Goal: Task Accomplishment & Management: Manage account settings

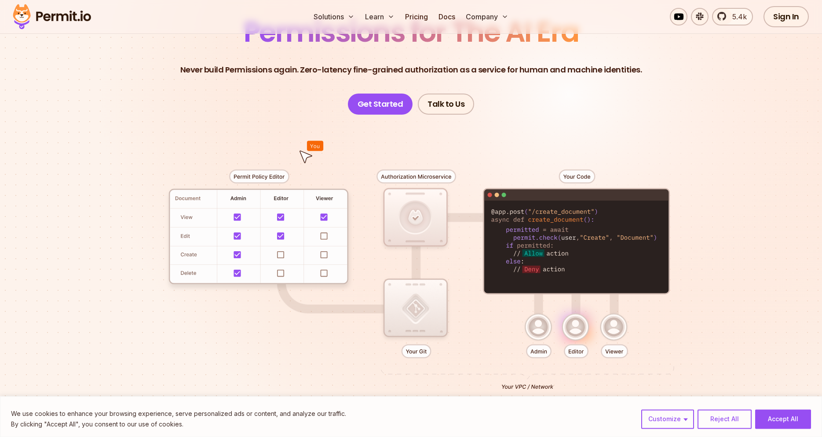
scroll to position [90, 0]
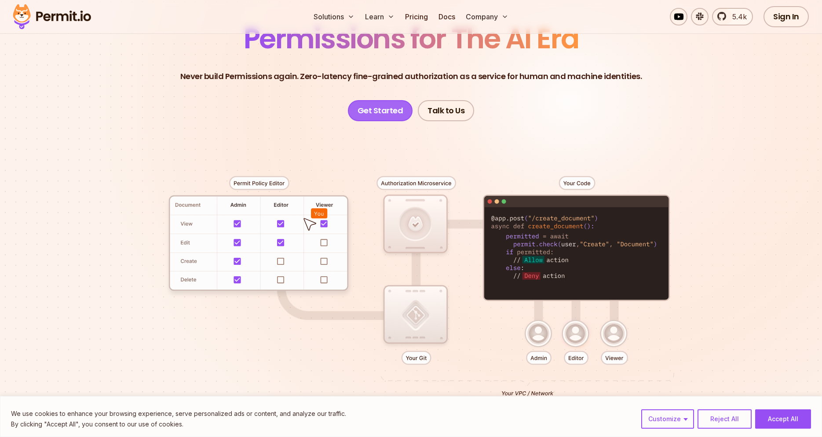
click at [386, 113] on link "Get Started" at bounding box center [380, 110] width 65 height 21
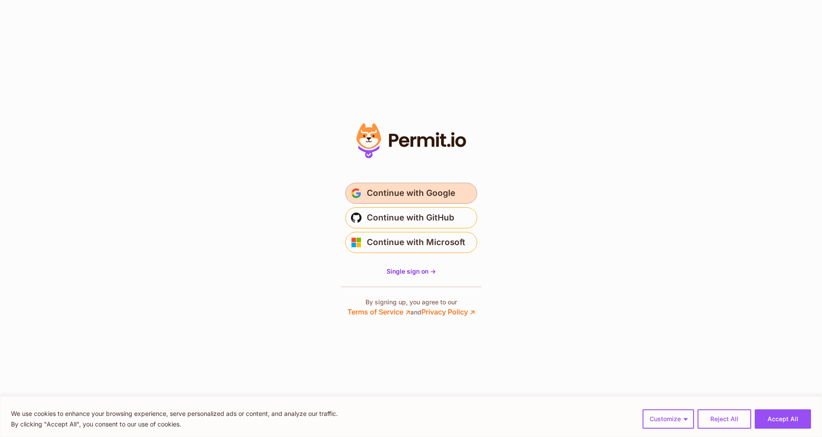
click at [437, 200] on span "Continue with Google" at bounding box center [411, 193] width 88 height 14
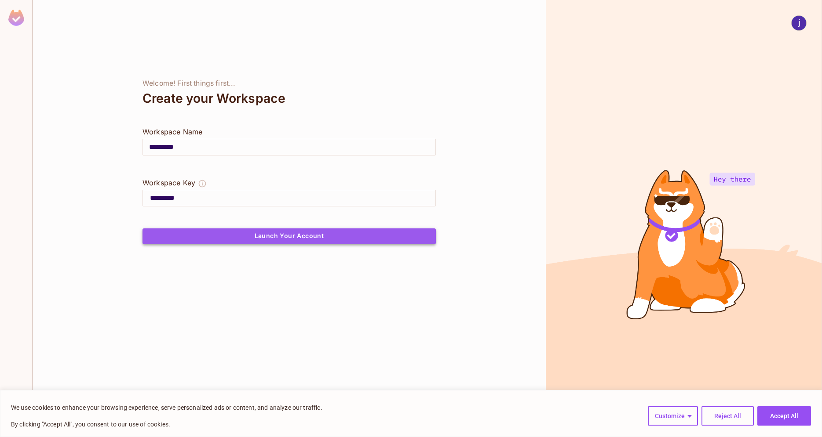
click at [268, 237] on button "Launch Your Account" at bounding box center [288, 237] width 293 height 16
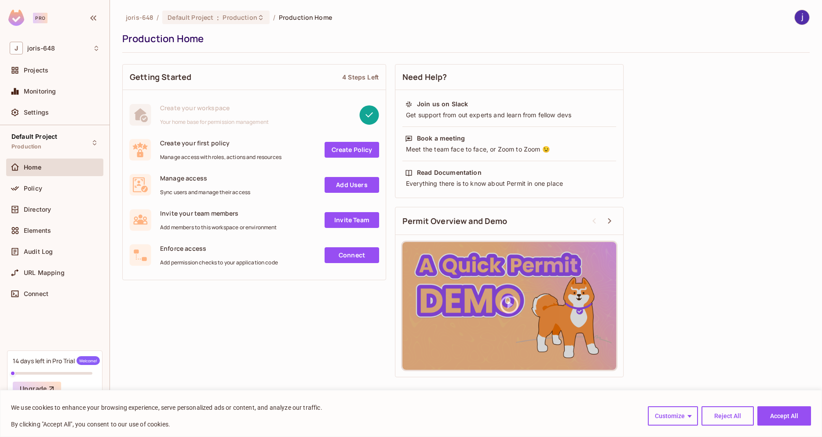
click at [345, 154] on link "Create Policy" at bounding box center [351, 150] width 55 height 16
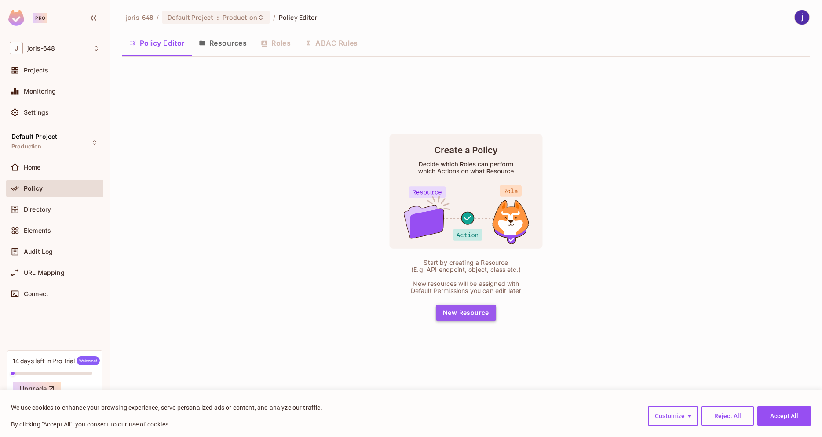
click at [466, 317] on button "New Resource" at bounding box center [466, 313] width 60 height 16
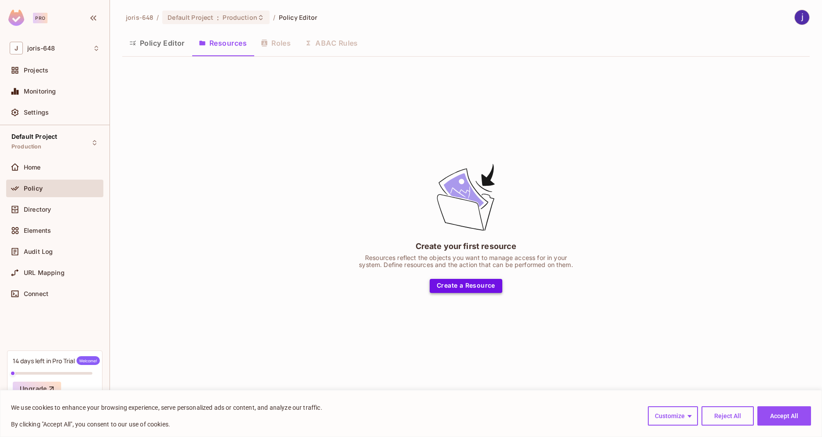
click at [478, 283] on button "Create a Resource" at bounding box center [466, 286] width 73 height 14
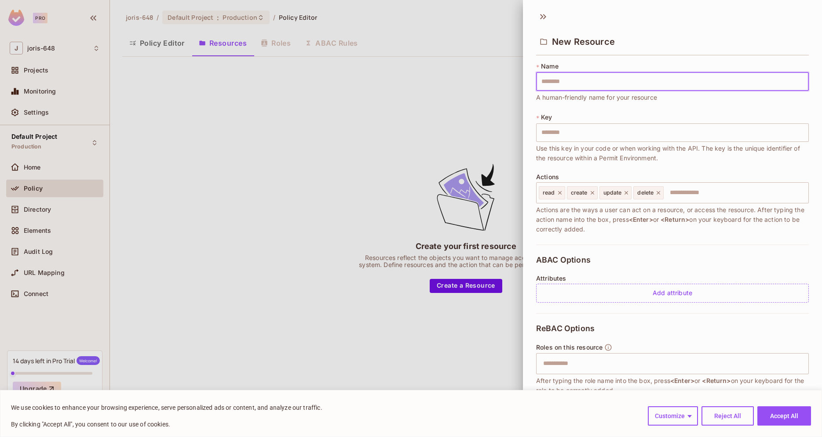
click at [590, 80] on input "text" at bounding box center [672, 82] width 273 height 18
type input "*"
type input "**"
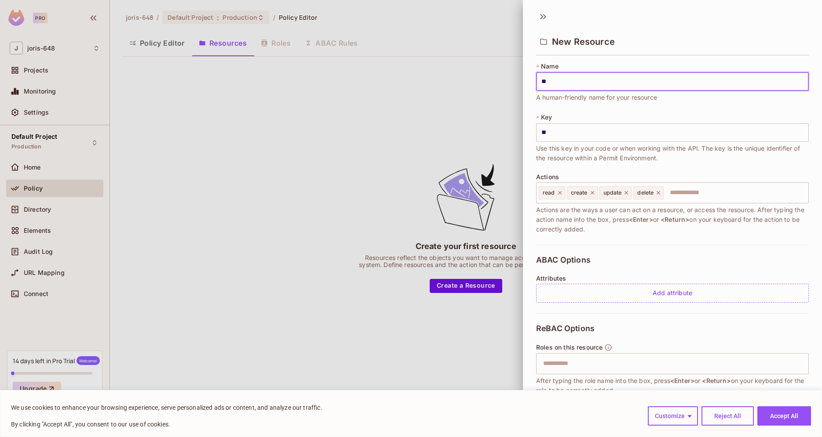
type input "***"
type input "*****"
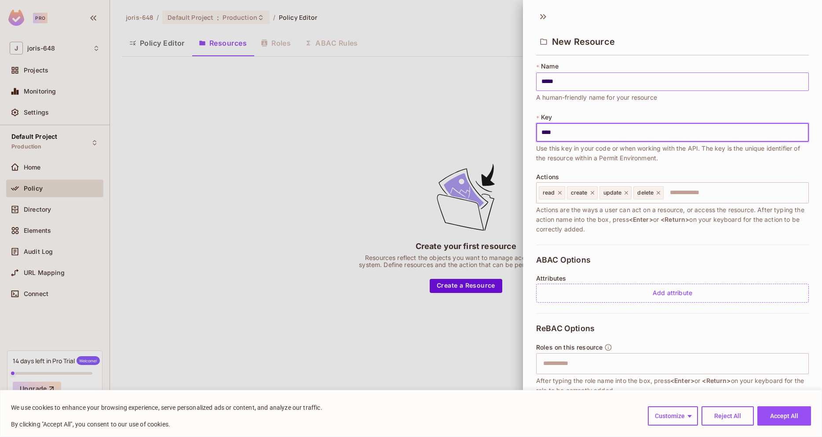
type input "****"
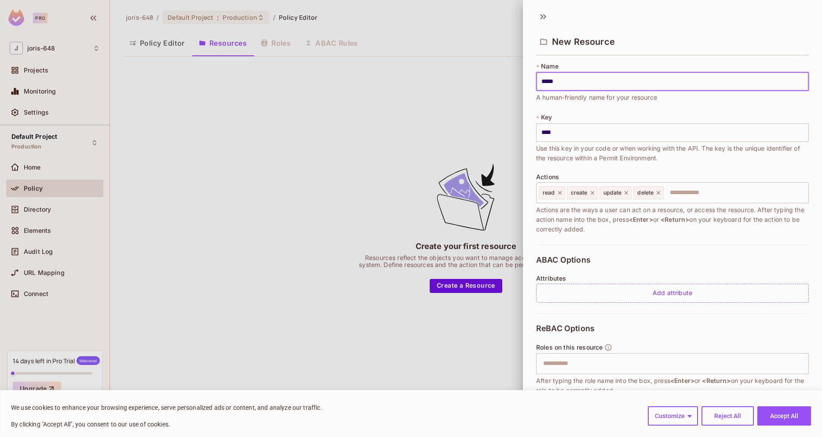
type input "*"
type input "**"
type input "***"
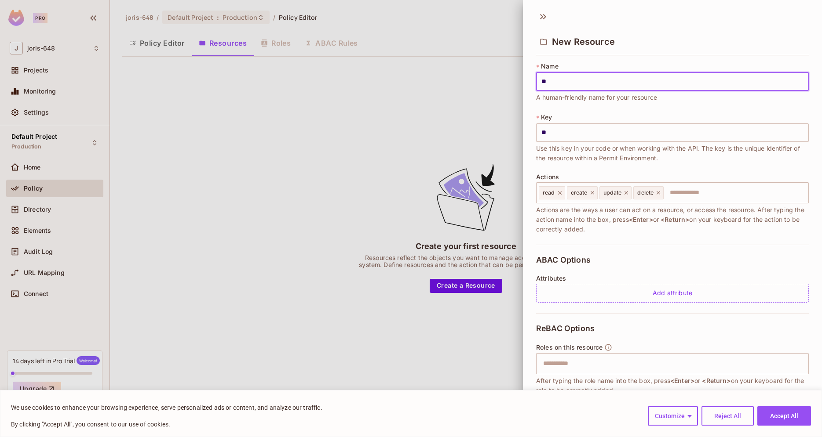
type input "***"
type input "****"
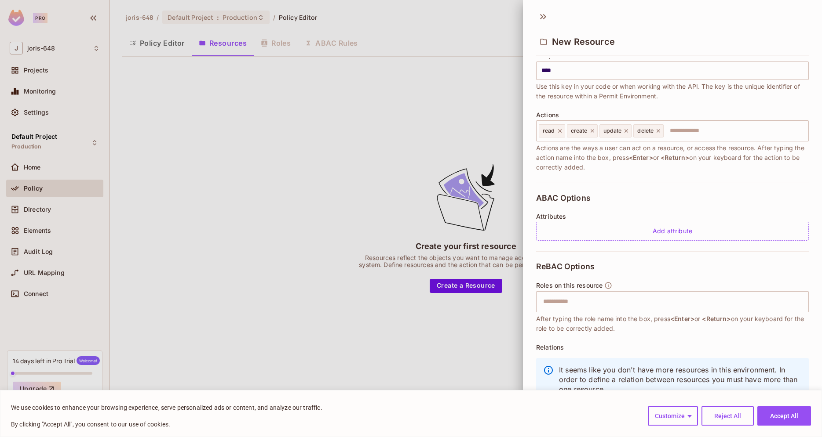
scroll to position [80, 0]
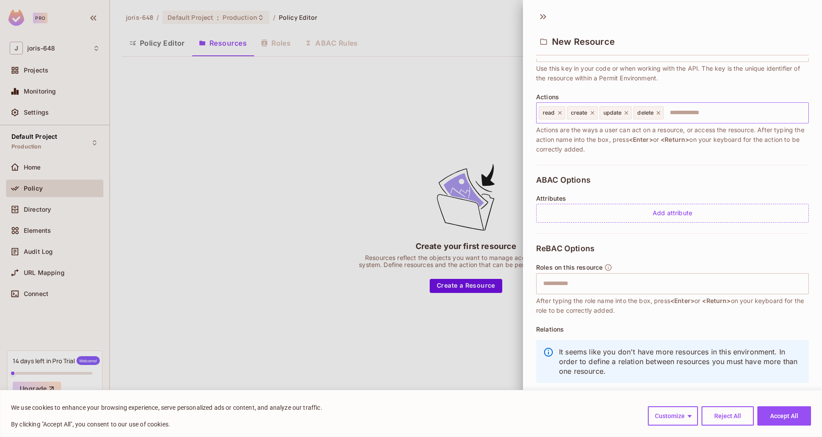
type input "****"
click at [696, 108] on input "text" at bounding box center [734, 113] width 140 height 18
click at [789, 418] on button "Save" at bounding box center [803, 425] width 29 height 14
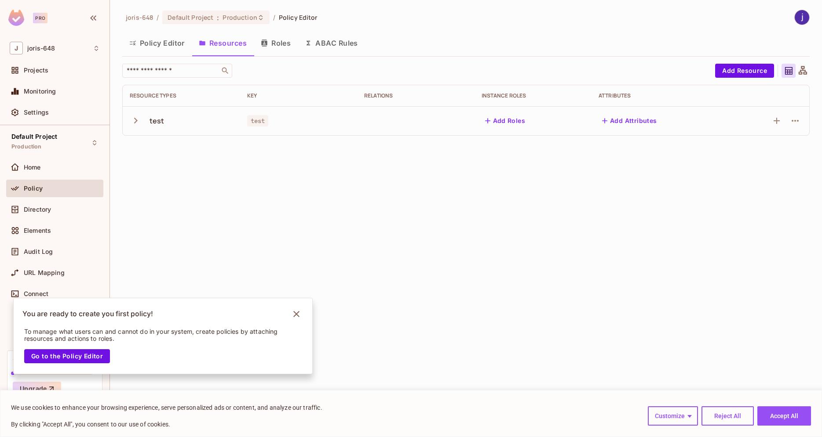
click at [287, 113] on td "test" at bounding box center [298, 120] width 117 height 29
click at [501, 121] on button "Add Roles" at bounding box center [504, 121] width 47 height 14
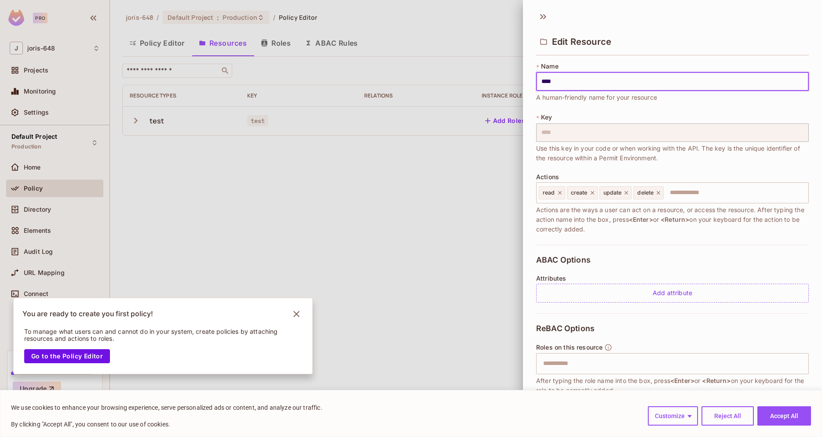
scroll to position [46, 0]
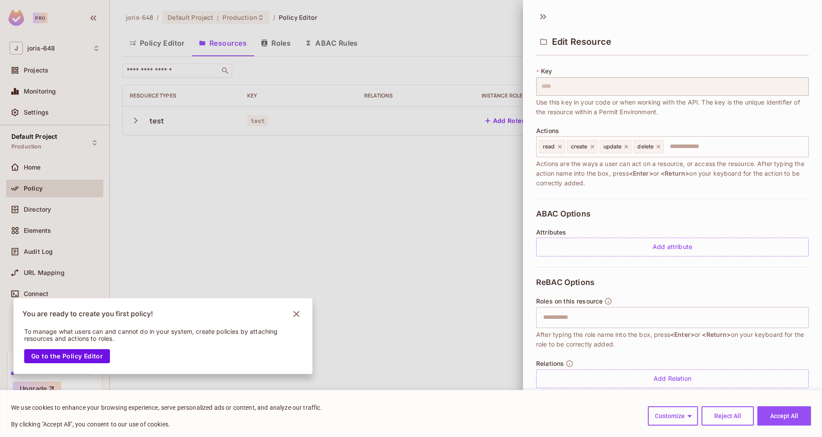
click at [438, 291] on div at bounding box center [411, 218] width 822 height 437
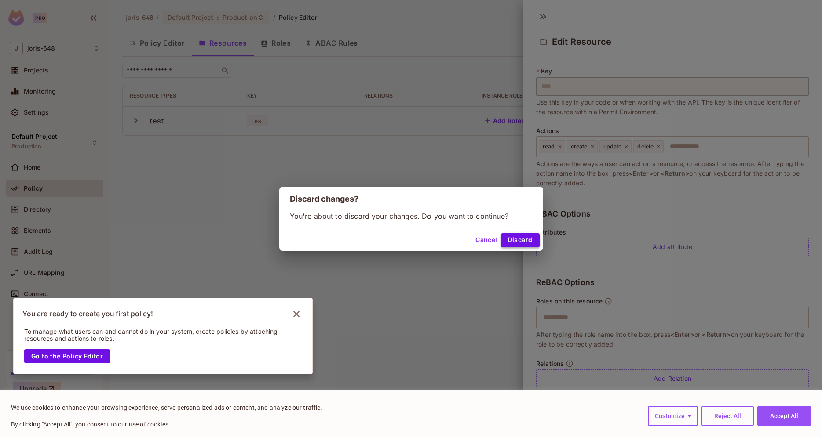
click at [525, 236] on button "Discard" at bounding box center [520, 240] width 39 height 14
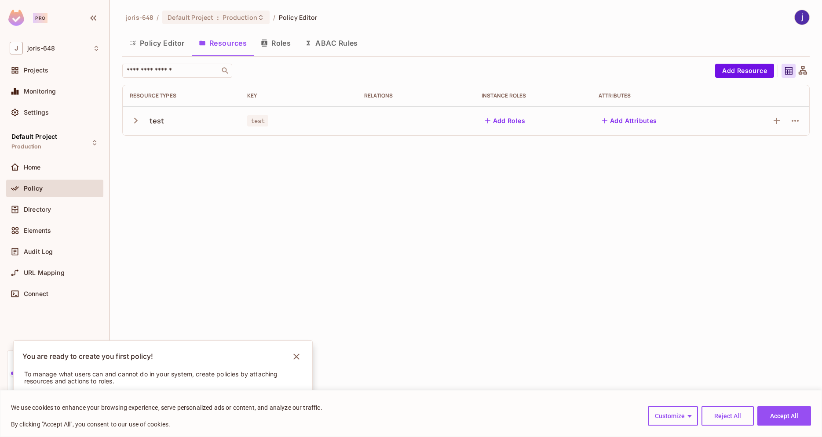
click at [637, 118] on button "Add Attributes" at bounding box center [629, 121] width 62 height 14
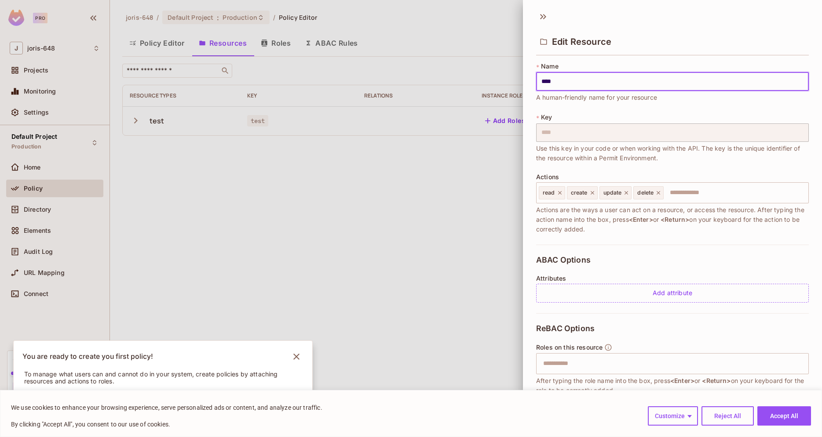
click at [449, 255] on div at bounding box center [411, 218] width 822 height 437
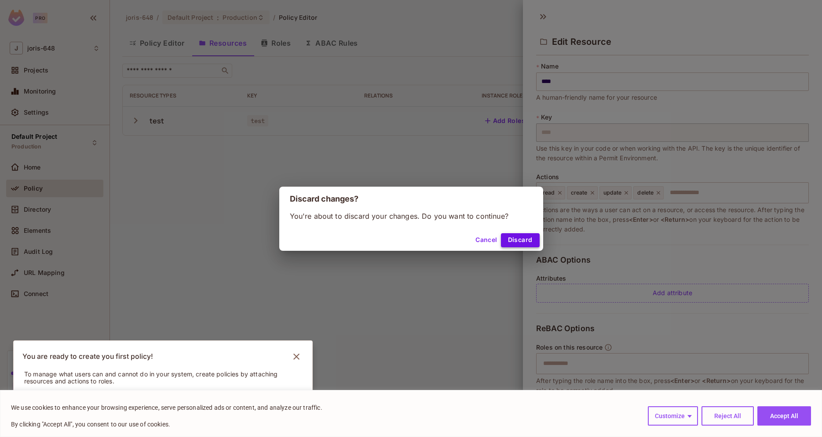
click at [523, 239] on button "Discard" at bounding box center [520, 240] width 39 height 14
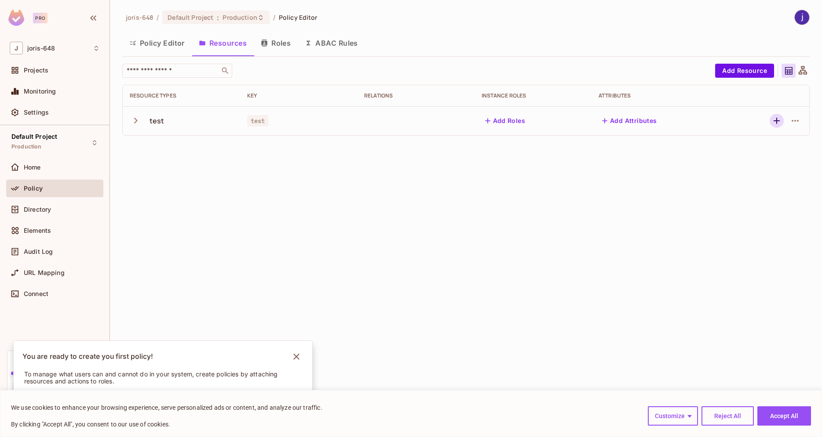
click at [776, 120] on icon "button" at bounding box center [776, 121] width 11 height 11
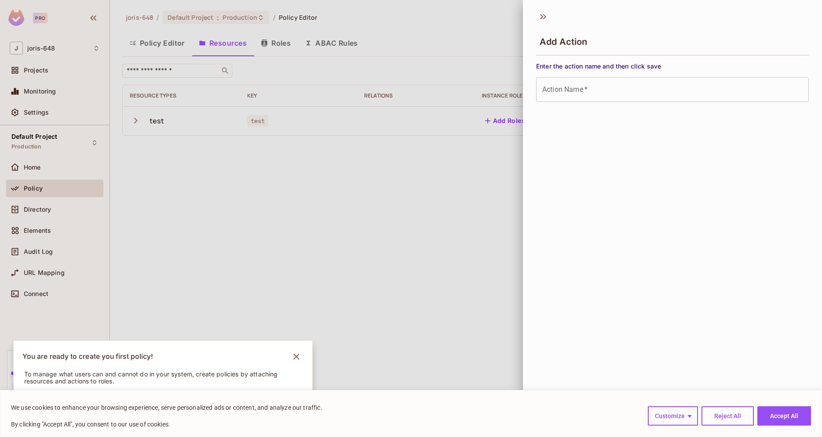
click at [469, 170] on div at bounding box center [411, 218] width 822 height 437
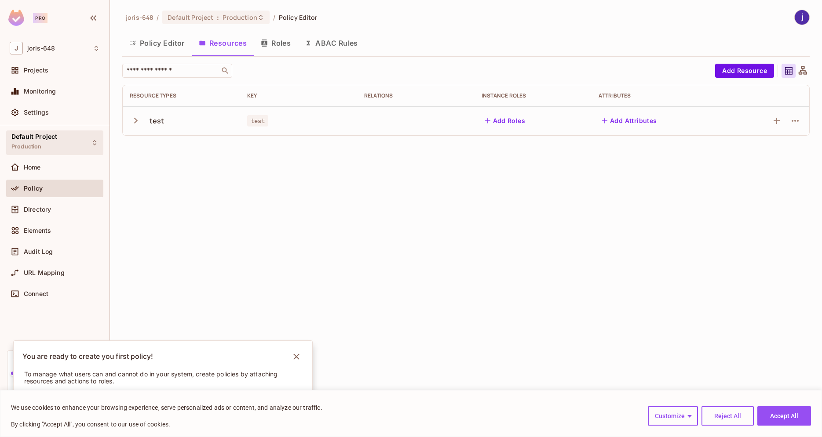
click at [55, 139] on span "Default Project" at bounding box center [34, 136] width 46 height 7
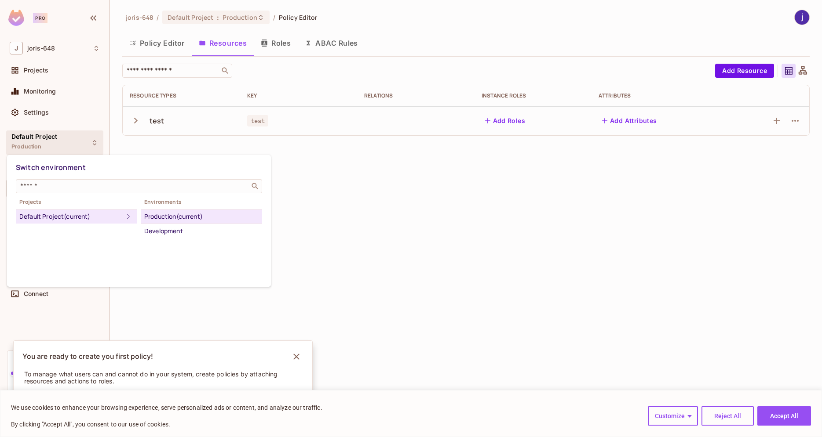
click at [368, 244] on div at bounding box center [411, 218] width 822 height 437
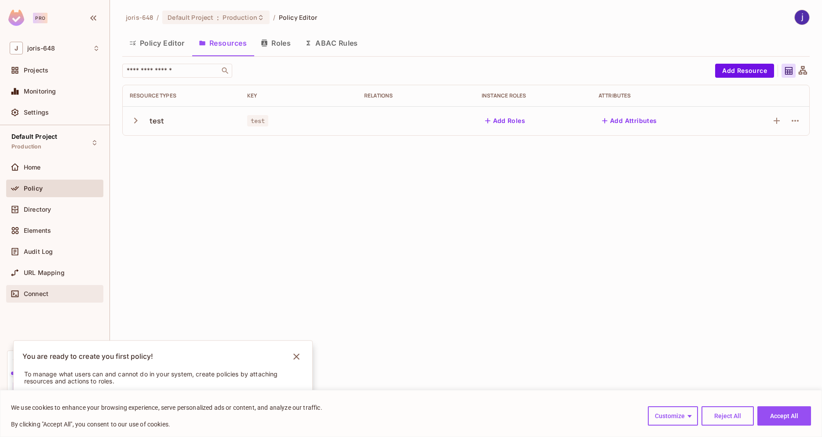
click at [68, 299] on div "Connect" at bounding box center [55, 294] width 90 height 11
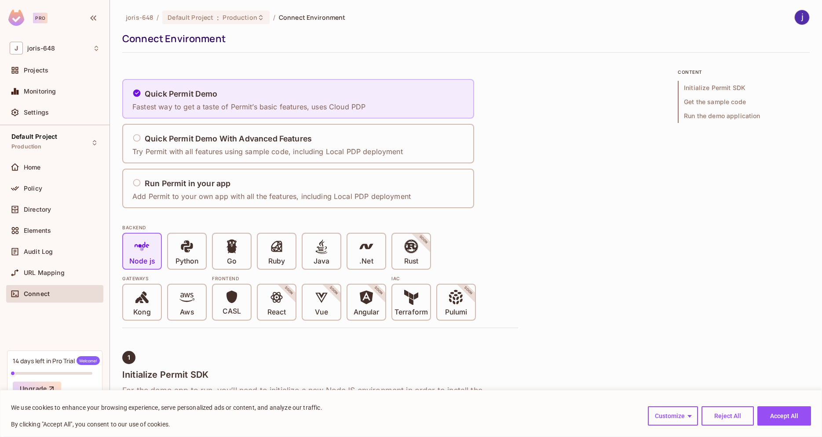
drag, startPoint x: 189, startPoint y: 91, endPoint x: 189, endPoint y: 98, distance: 7.0
click at [189, 94] on h5 "Quick Permit Demo" at bounding box center [181, 94] width 73 height 9
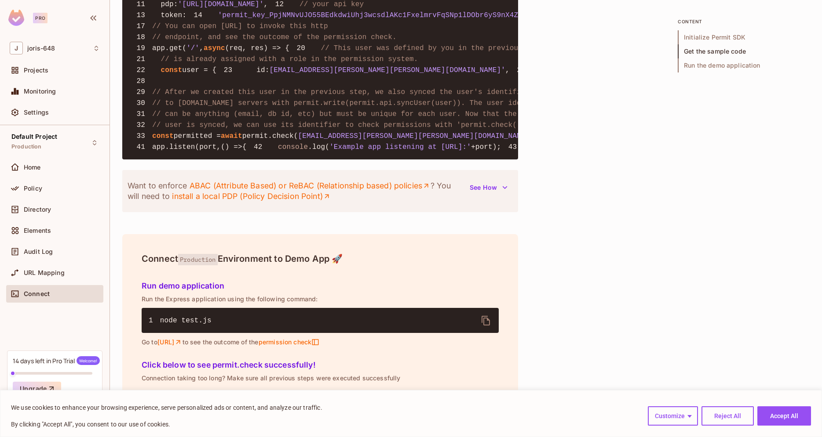
scroll to position [659, 0]
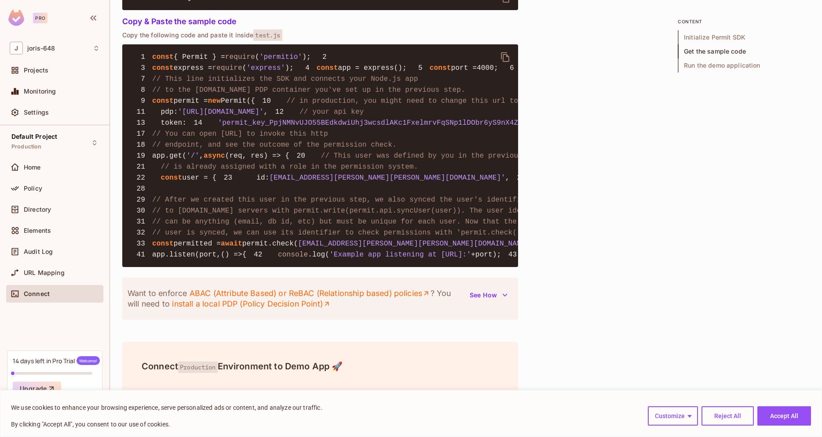
click at [70, 124] on div "Settings" at bounding box center [54, 114] width 97 height 21
click at [53, 51] on span "joris-648" at bounding box center [41, 48] width 28 height 7
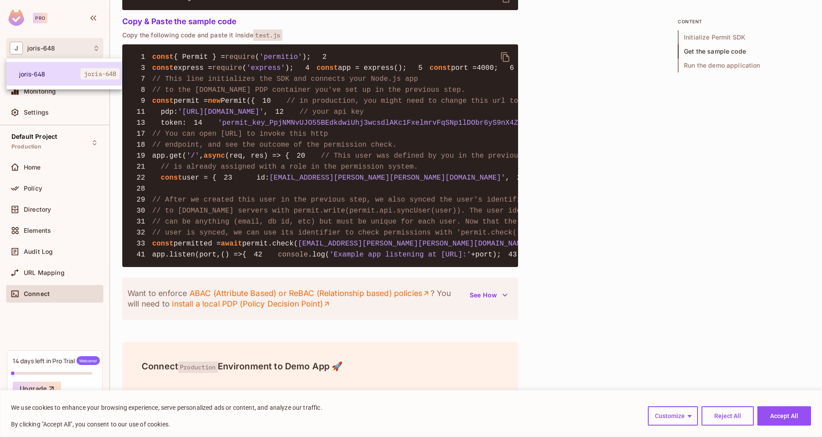
click at [81, 73] on span "joris-648" at bounding box center [99, 73] width 39 height 11
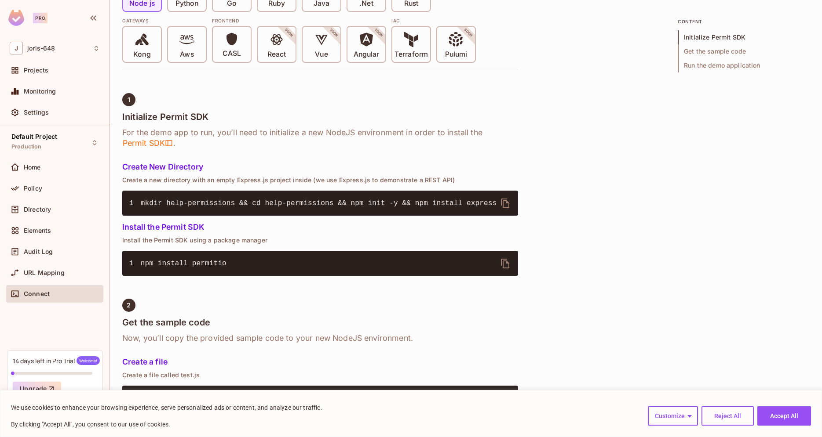
scroll to position [0, 0]
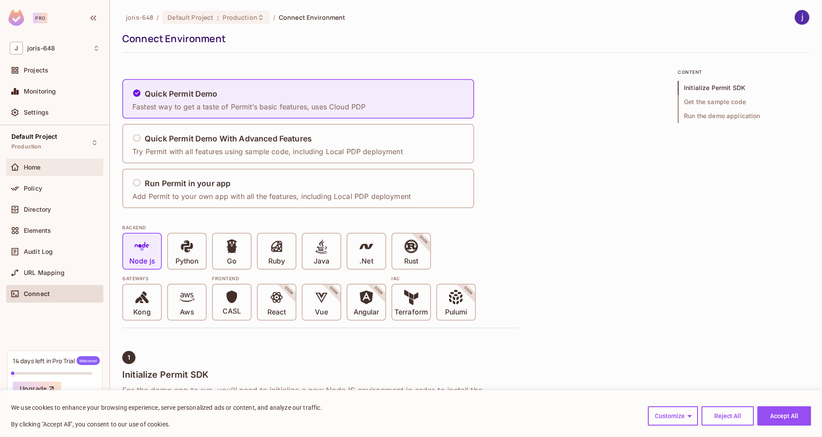
click at [76, 174] on div "Home" at bounding box center [54, 168] width 97 height 18
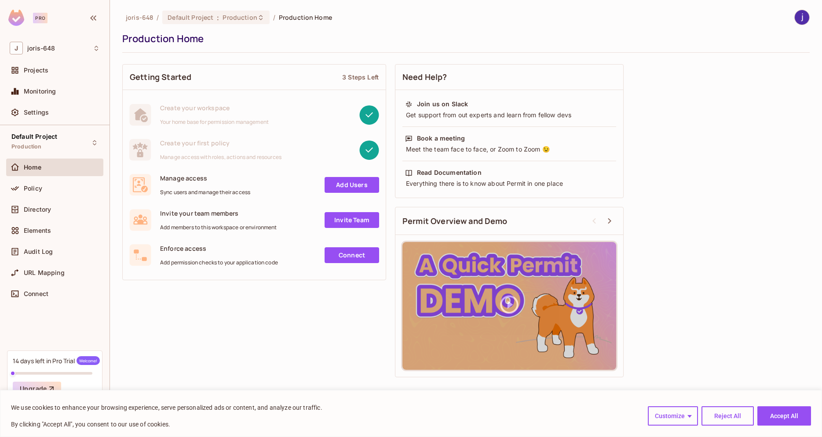
click at [341, 186] on link "Add Users" at bounding box center [351, 185] width 55 height 16
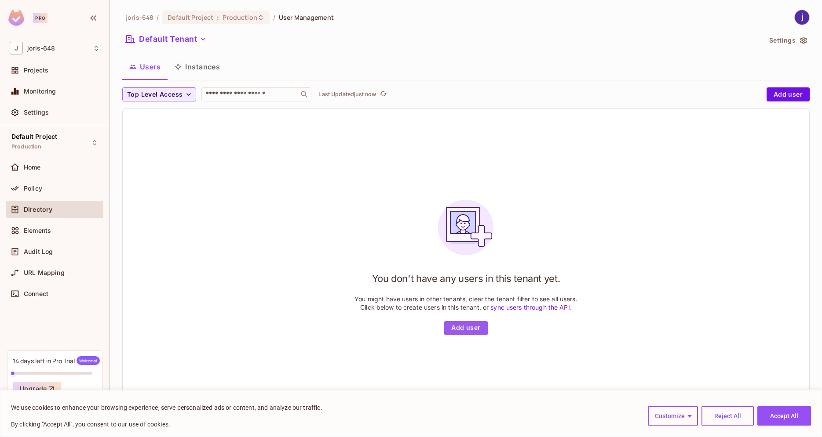
drag, startPoint x: 467, startPoint y: 328, endPoint x: 464, endPoint y: 312, distance: 16.0
click at [467, 328] on button "Add user" at bounding box center [465, 328] width 43 height 14
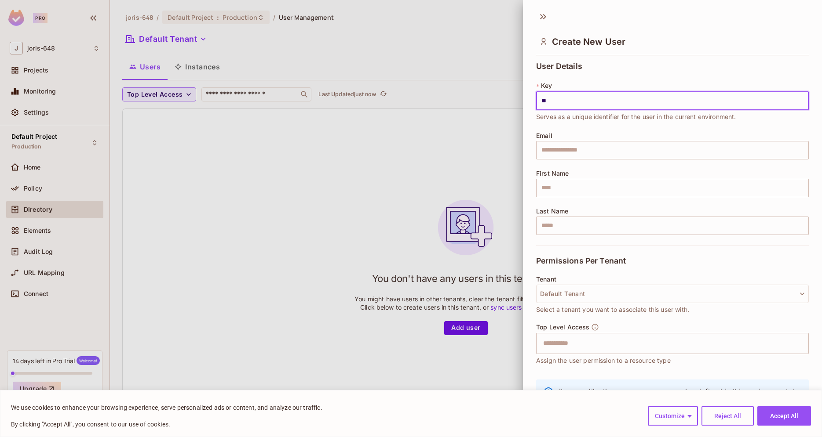
type input "*"
type input "**********"
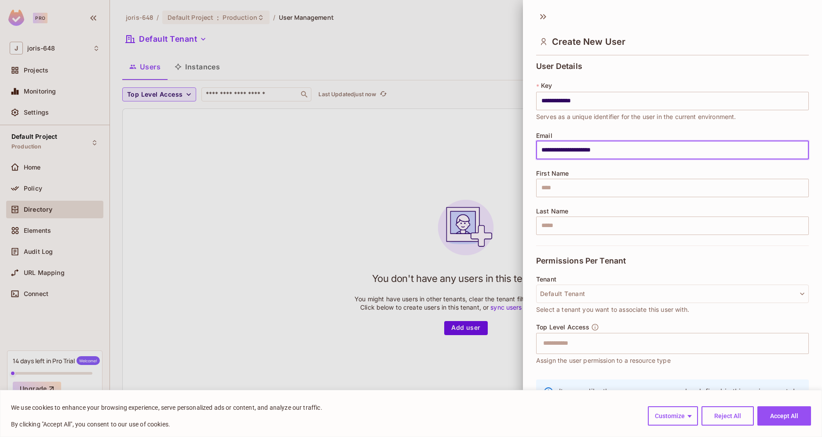
type input "**********"
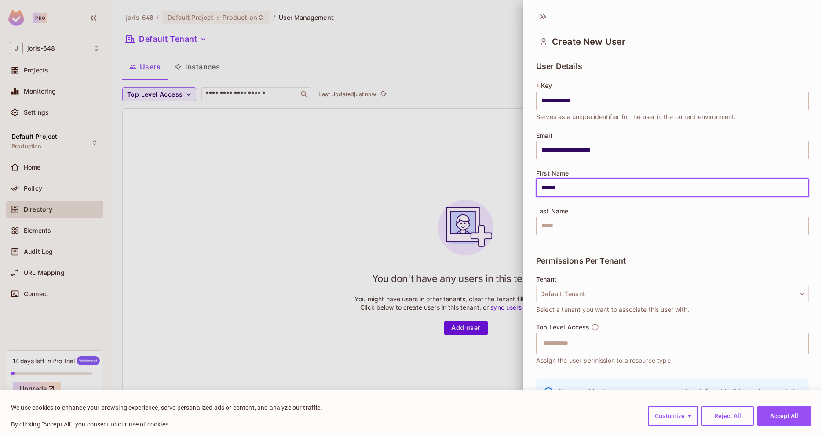
type input "*****"
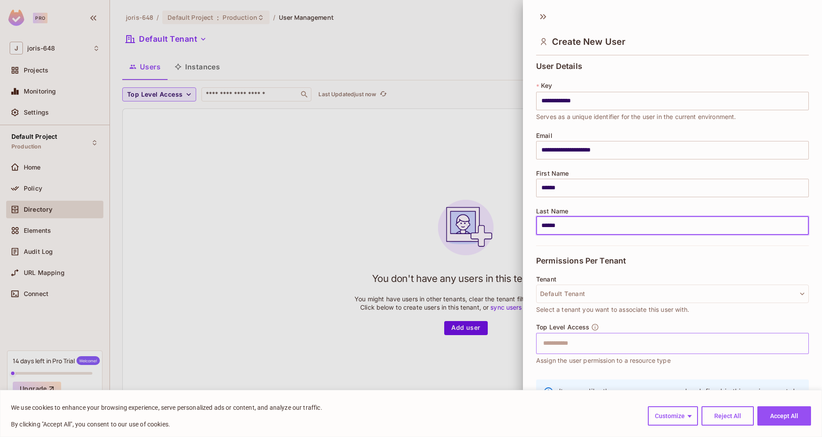
click at [569, 335] on div "​" at bounding box center [672, 343] width 273 height 21
type input "******"
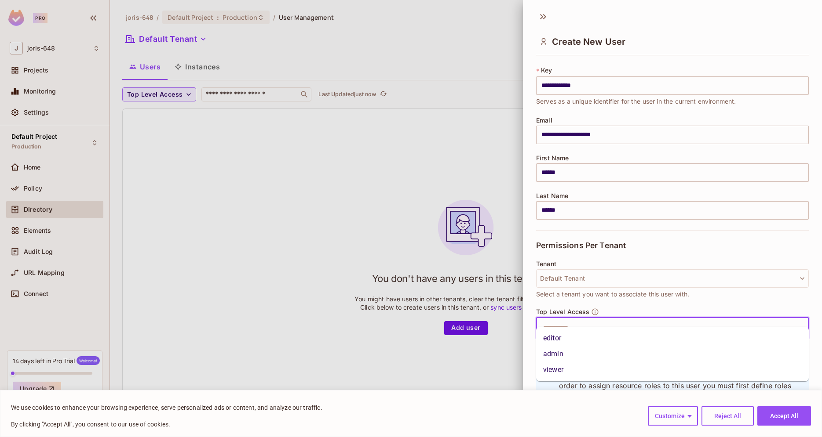
scroll to position [38, 0]
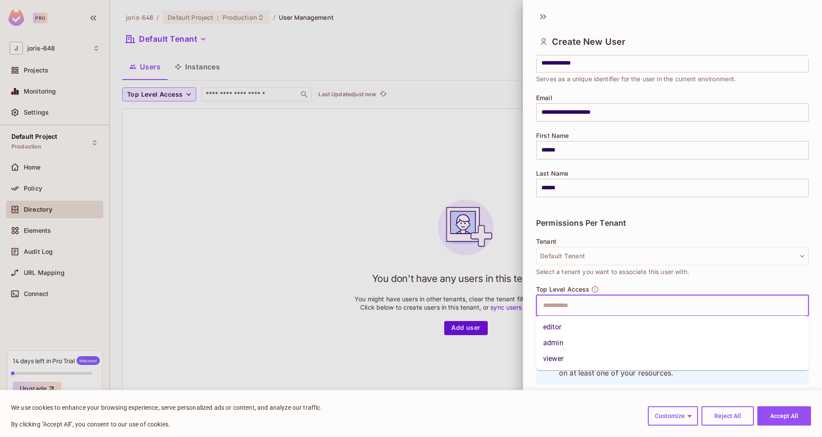
click at [582, 336] on li "admin" at bounding box center [672, 343] width 273 height 16
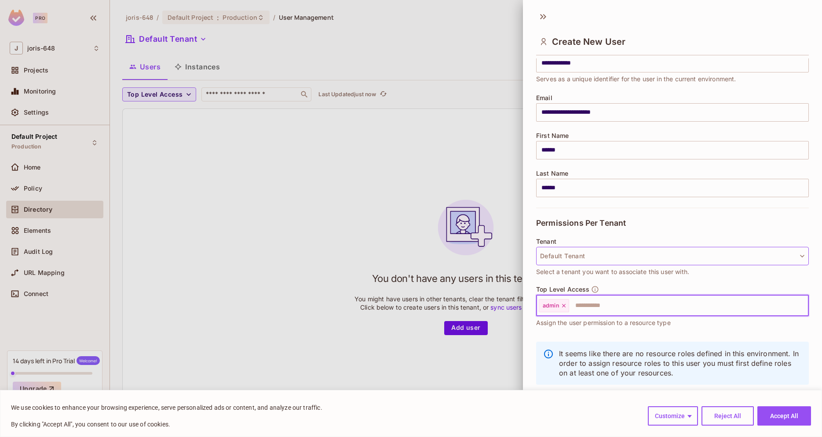
click at [600, 265] on button "Default Tenant" at bounding box center [672, 256] width 273 height 18
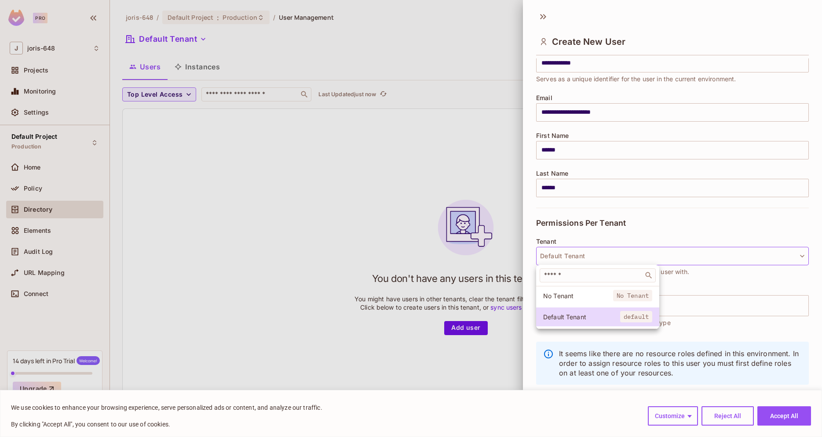
click at [674, 302] on div at bounding box center [411, 218] width 822 height 437
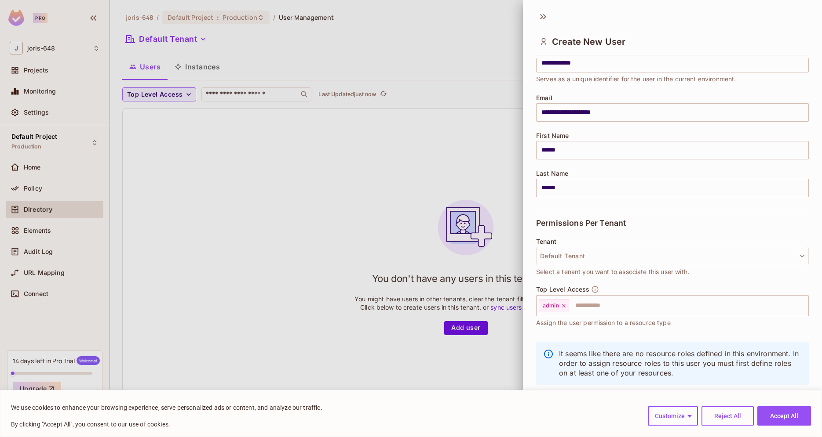
click at [670, 305] on input "text" at bounding box center [681, 306] width 222 height 18
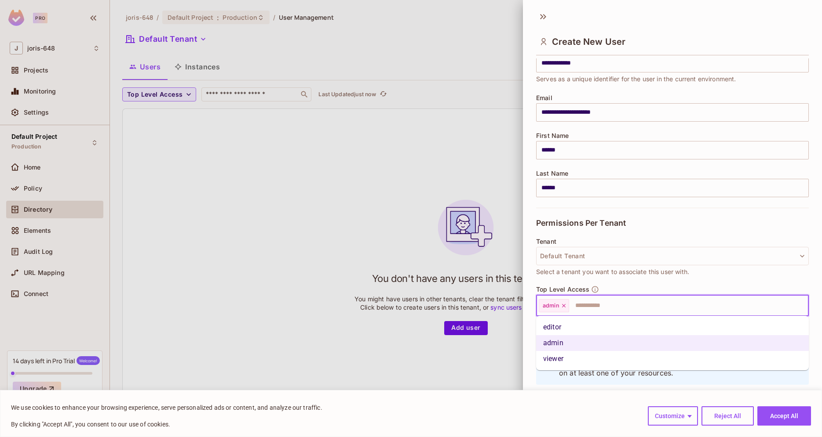
click at [612, 326] on li "editor" at bounding box center [672, 328] width 273 height 16
click at [633, 302] on input "text" at bounding box center [696, 306] width 190 height 18
click at [610, 355] on li "viewer" at bounding box center [672, 359] width 273 height 16
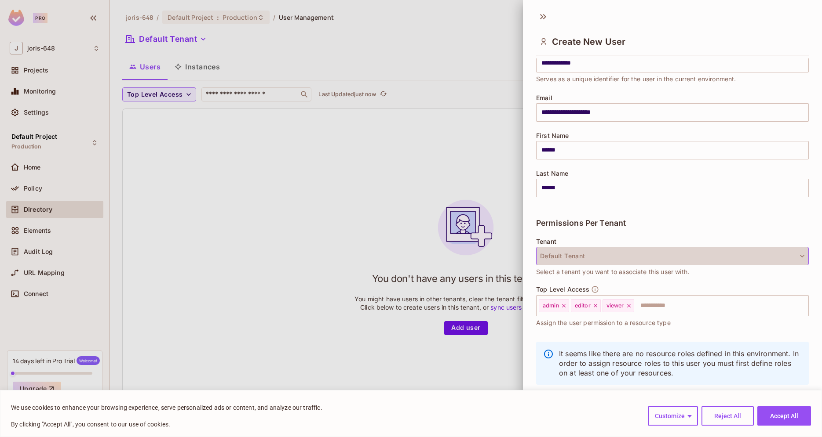
click at [610, 256] on button "Default Tenant" at bounding box center [672, 256] width 273 height 18
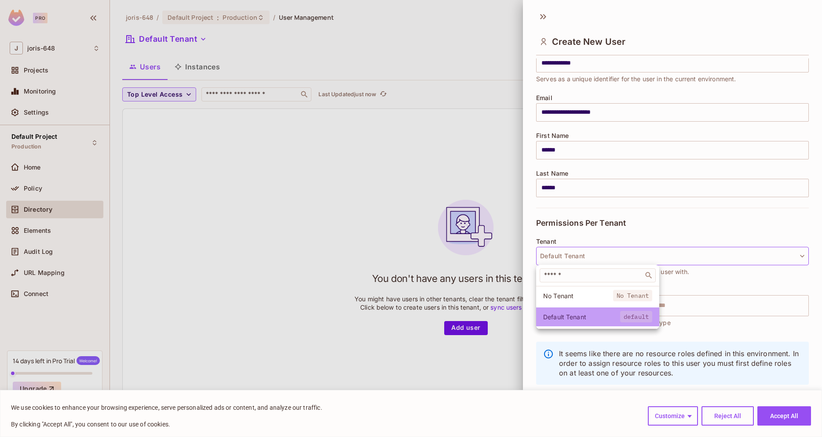
drag, startPoint x: 594, startPoint y: 323, endPoint x: 626, endPoint y: 331, distance: 33.6
click at [594, 322] on li "Default Tenant default" at bounding box center [597, 317] width 123 height 19
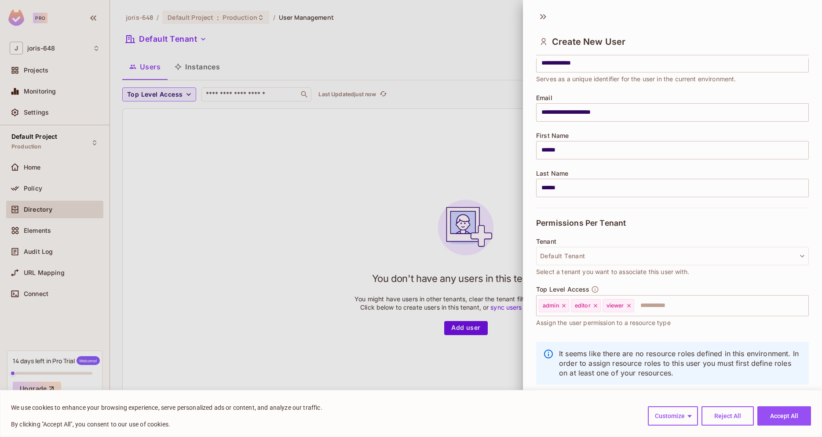
scroll to position [1, 0]
click at [783, 420] on button "Accept All" at bounding box center [784, 416] width 54 height 19
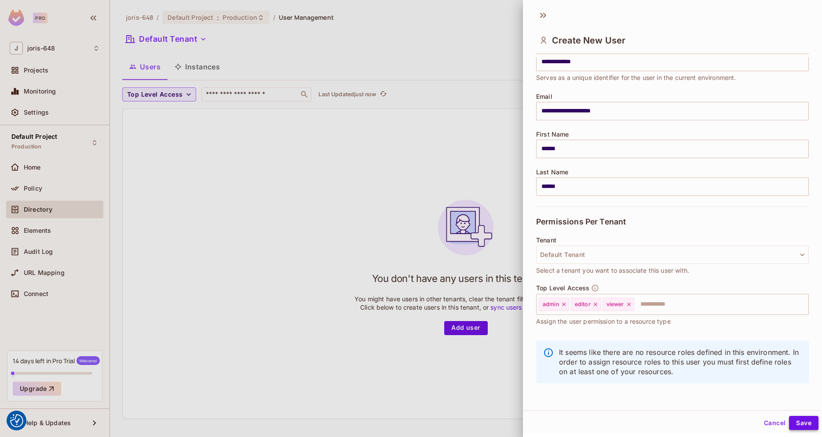
click at [809, 420] on button "Save" at bounding box center [803, 423] width 29 height 14
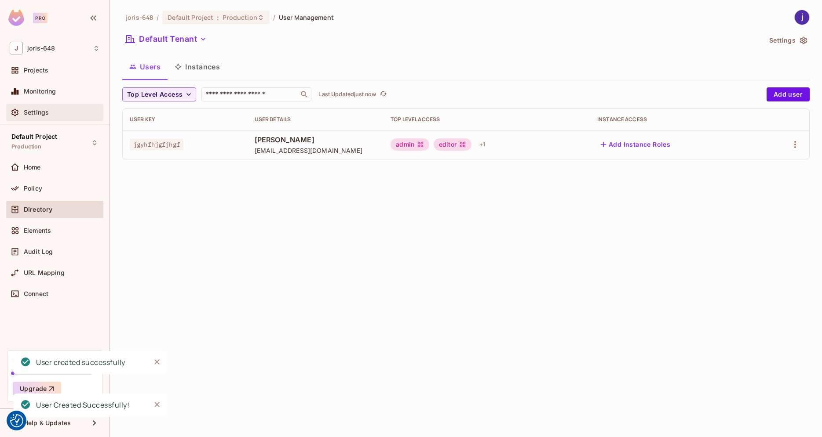
click at [54, 116] on div "Settings" at bounding box center [62, 112] width 76 height 7
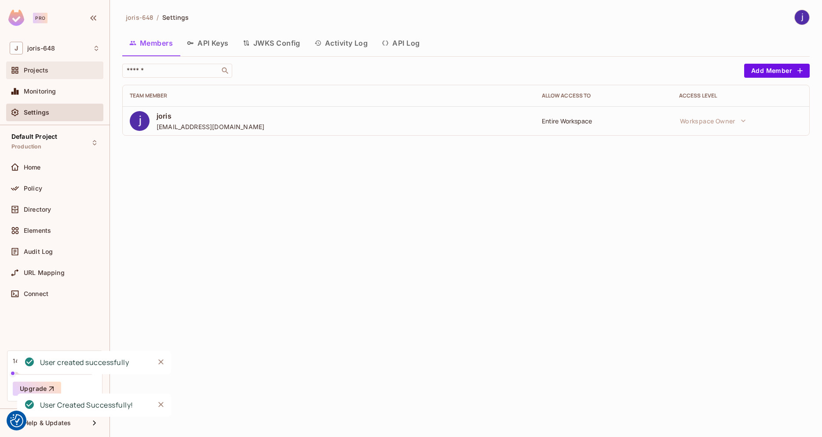
click at [57, 75] on div "Projects" at bounding box center [55, 70] width 90 height 11
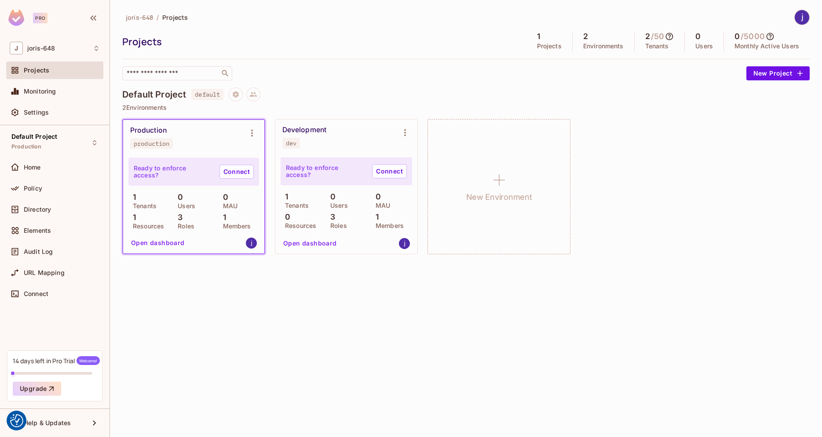
click at [167, 242] on button "Open dashboard" at bounding box center [157, 243] width 61 height 14
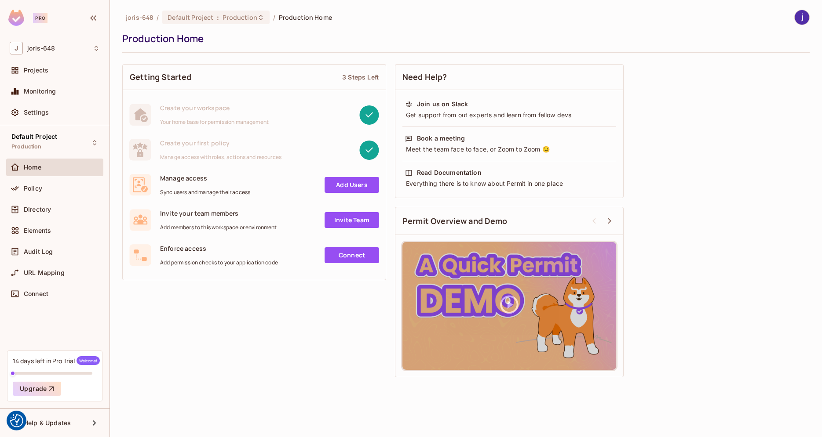
click at [323, 181] on div "Add Users" at bounding box center [314, 185] width 129 height 16
click at [332, 188] on link "Add Users" at bounding box center [351, 185] width 55 height 16
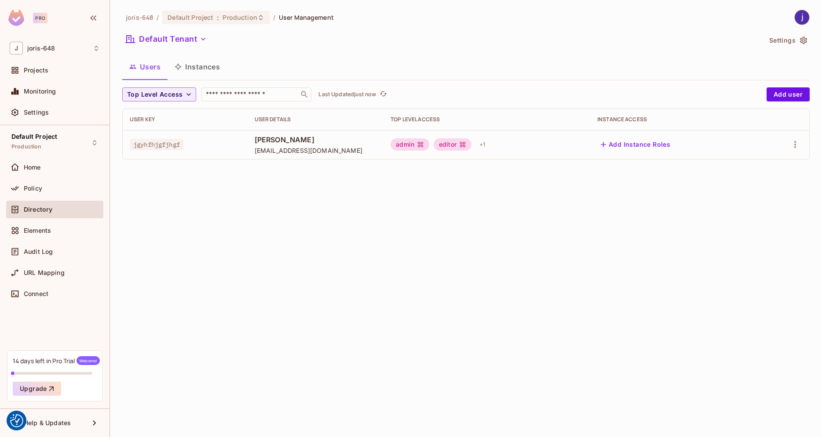
click at [665, 141] on button "Add Instance Roles" at bounding box center [635, 145] width 76 height 14
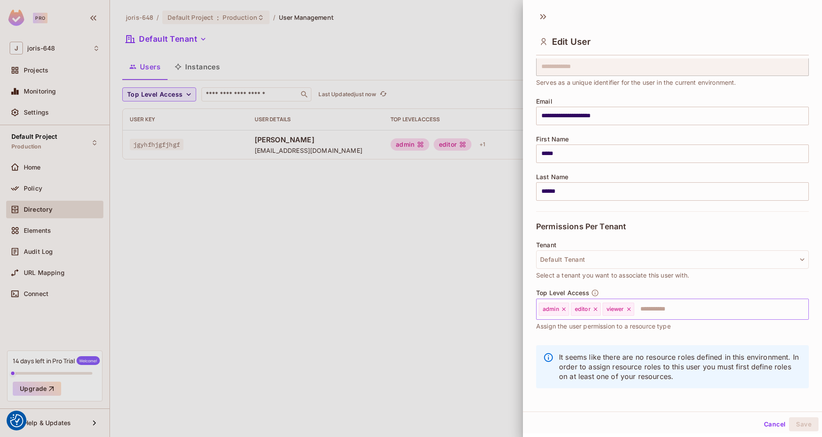
scroll to position [38, 0]
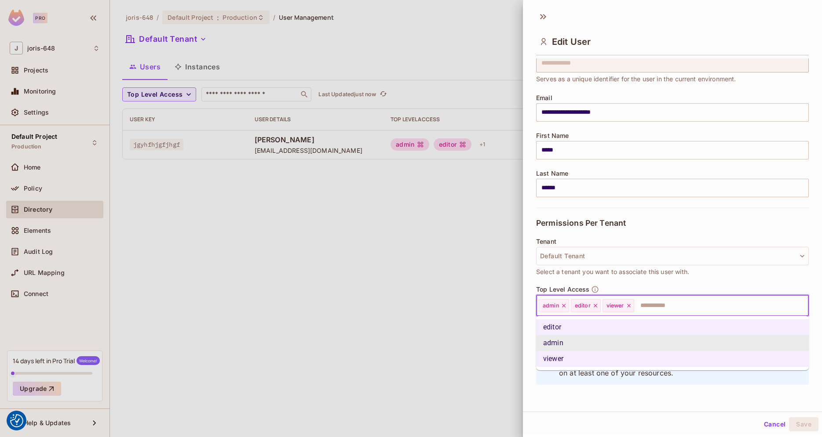
click at [654, 308] on input "text" at bounding box center [713, 306] width 157 height 18
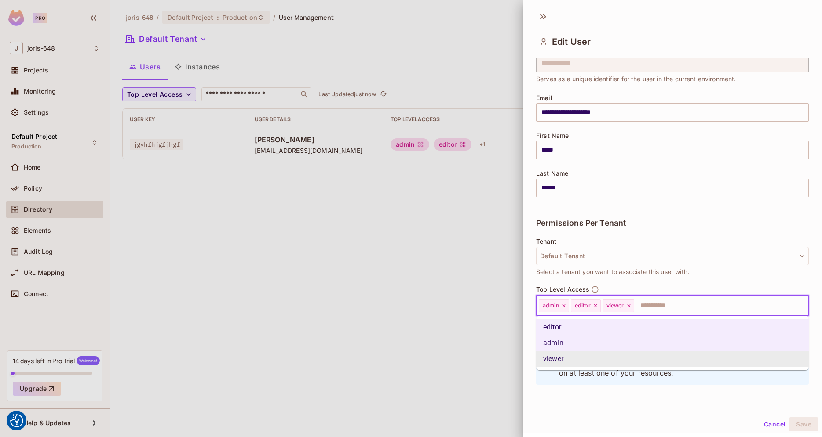
click at [637, 405] on div "**********" at bounding box center [672, 209] width 299 height 406
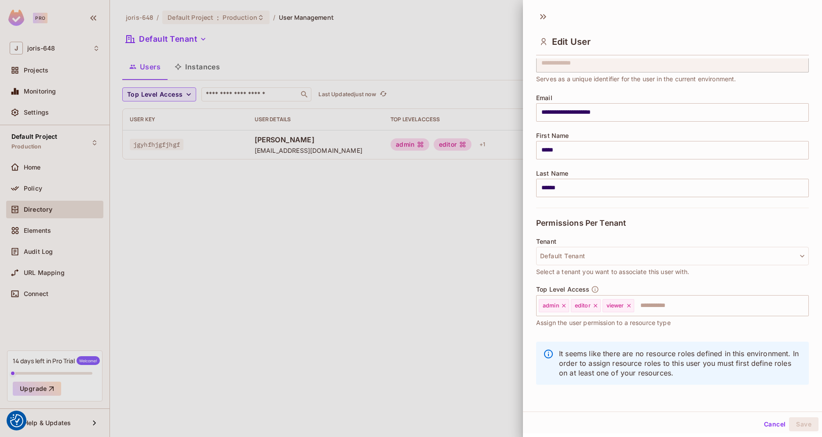
click at [779, 428] on button "Cancel" at bounding box center [774, 425] width 29 height 14
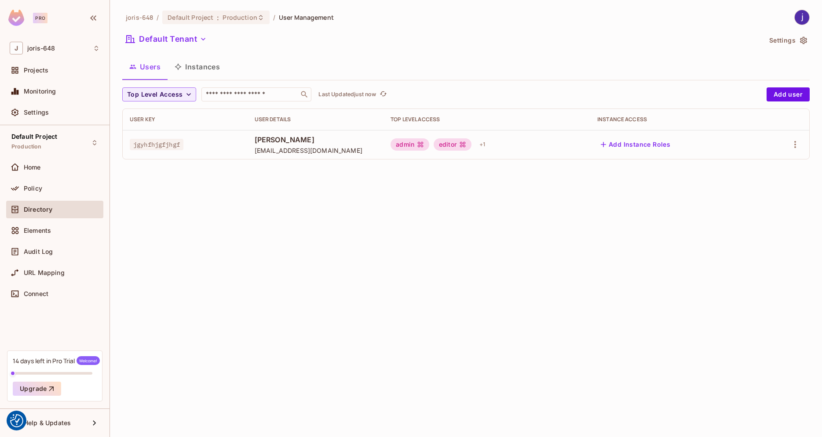
click at [641, 142] on button "Add Instance Roles" at bounding box center [635, 145] width 76 height 14
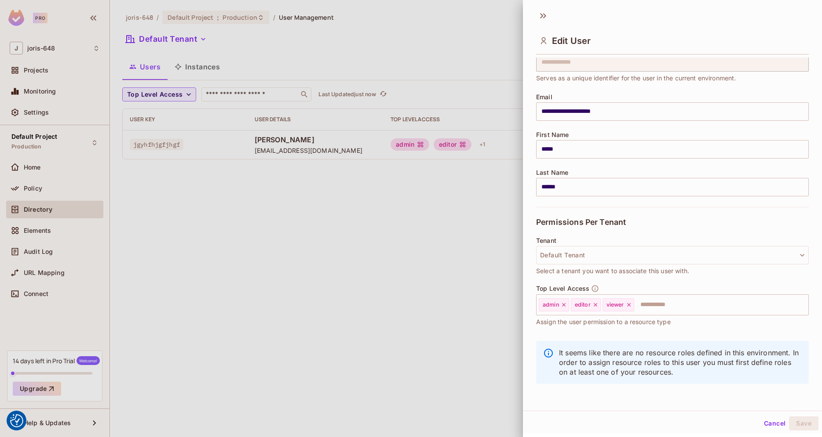
scroll to position [1, 0]
click at [544, 18] on icon at bounding box center [543, 15] width 14 height 14
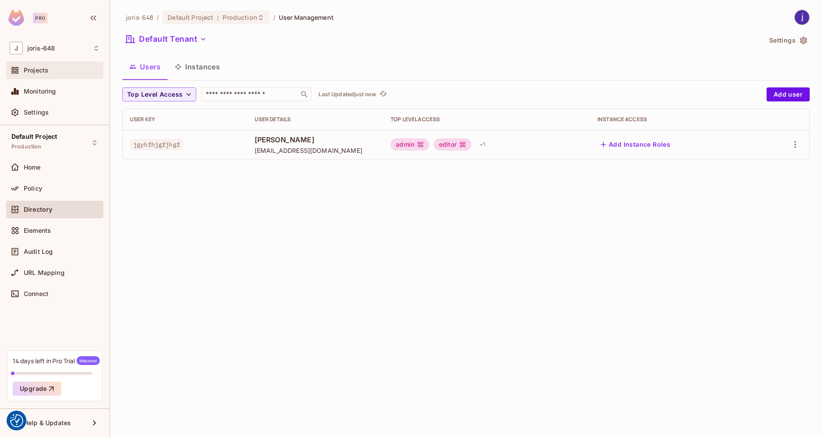
click at [59, 71] on div "Projects" at bounding box center [62, 70] width 76 height 7
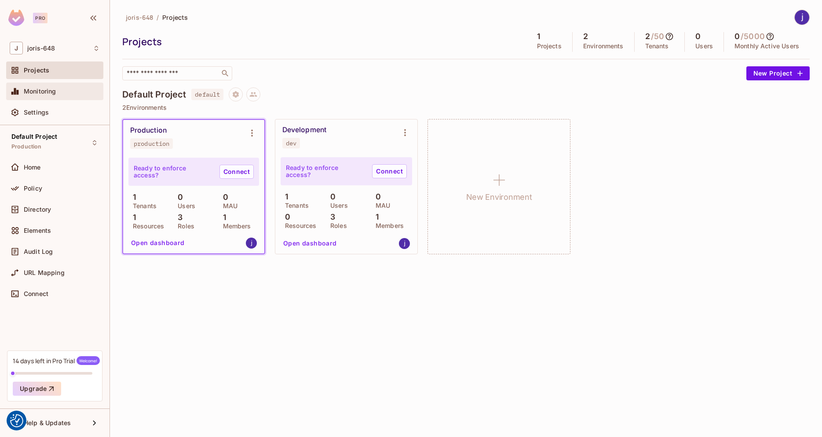
click at [61, 88] on div "Monitoring" at bounding box center [55, 91] width 90 height 11
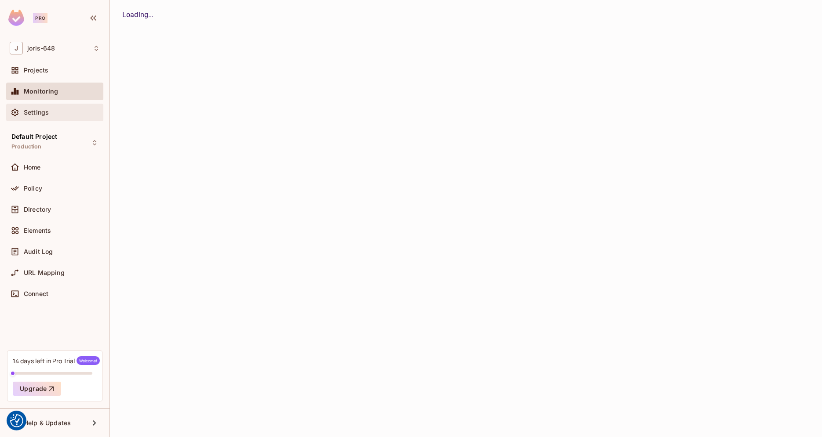
click at [65, 115] on div "Settings" at bounding box center [62, 112] width 76 height 7
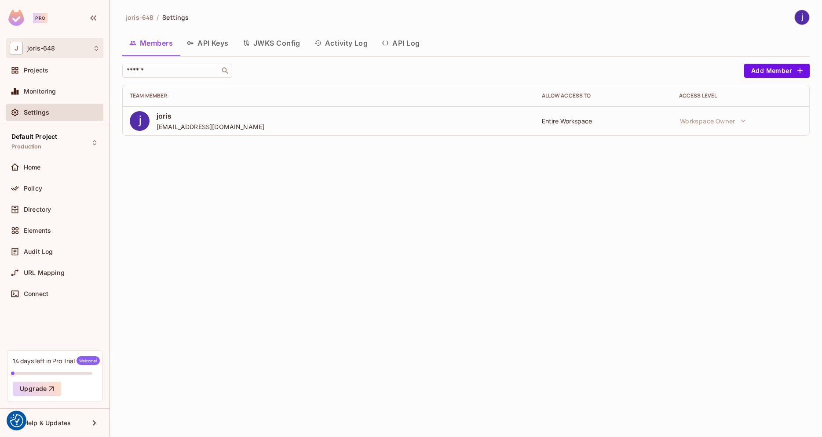
click at [36, 42] on div "J joris-648" at bounding box center [54, 48] width 97 height 20
click at [57, 67] on li "joris-648 joris-648" at bounding box center [64, 74] width 115 height 24
click at [53, 69] on div "Projects" at bounding box center [62, 70] width 76 height 7
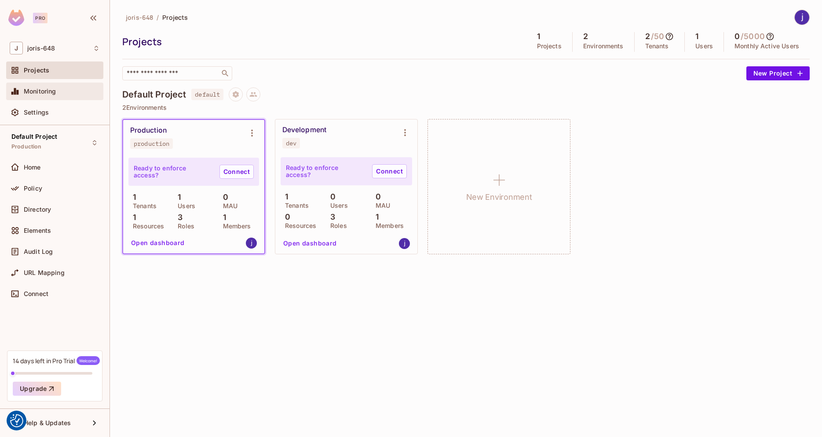
click at [62, 89] on div "Monitoring" at bounding box center [62, 91] width 76 height 7
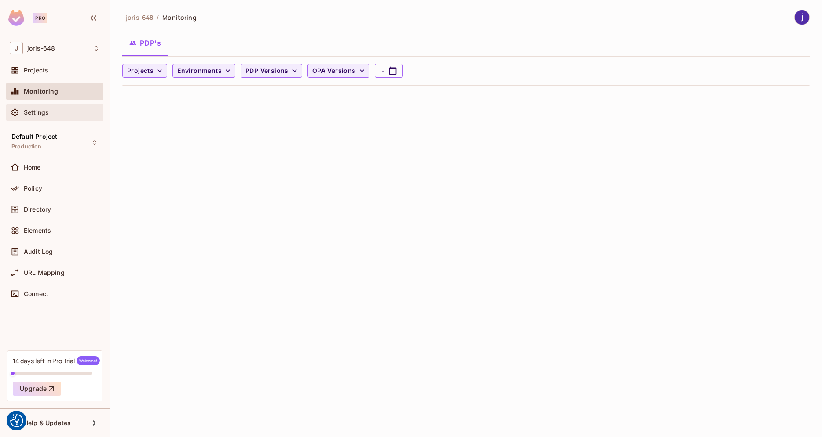
click at [59, 105] on div "Settings" at bounding box center [54, 113] width 97 height 18
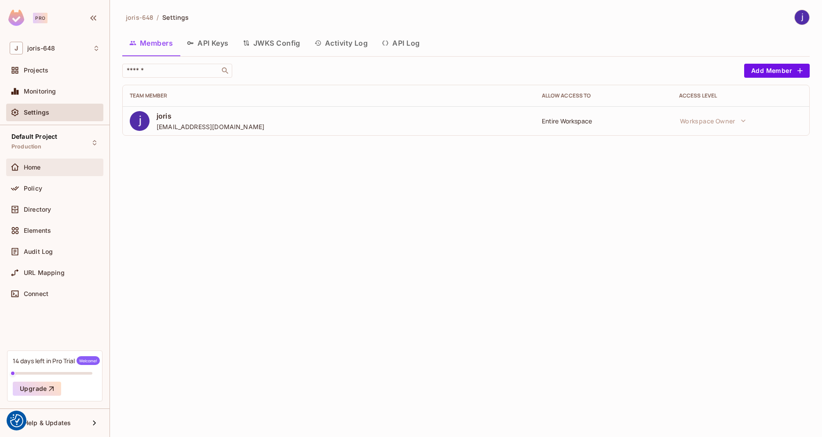
click at [48, 165] on div "Home" at bounding box center [62, 167] width 76 height 7
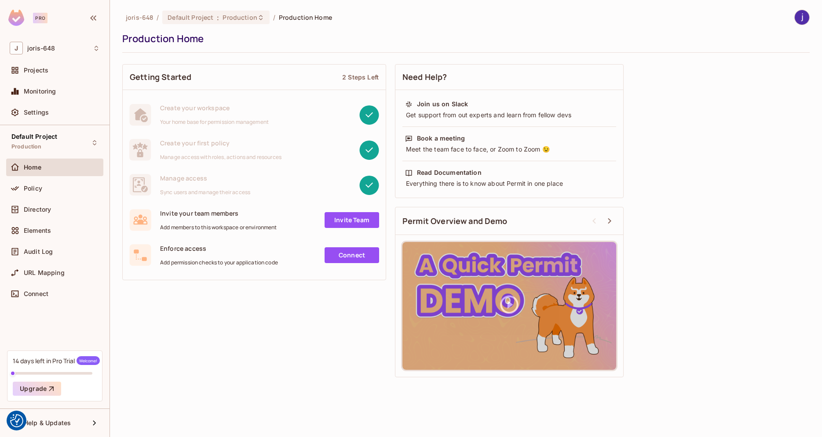
click at [351, 260] on link "Connect" at bounding box center [351, 256] width 55 height 16
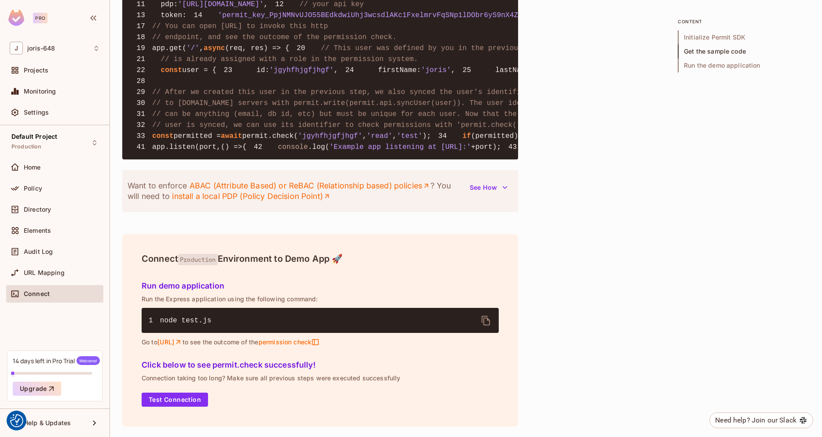
scroll to position [1010, 0]
click at [55, 277] on div "URL Mapping" at bounding box center [55, 273] width 90 height 11
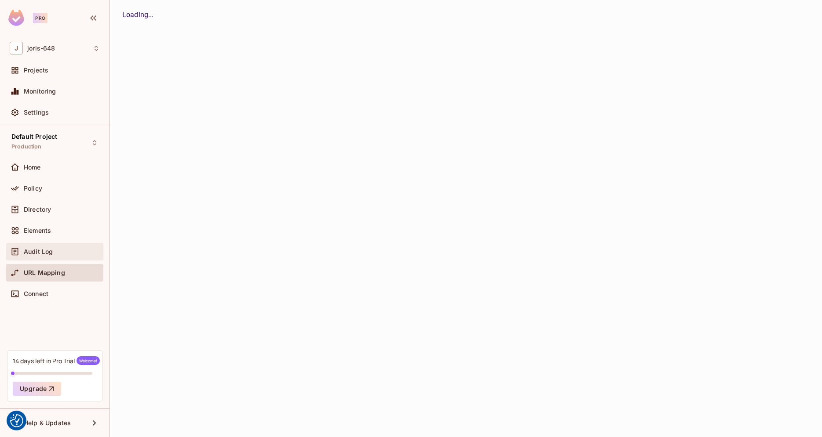
click at [64, 252] on div "Audit Log" at bounding box center [62, 251] width 76 height 7
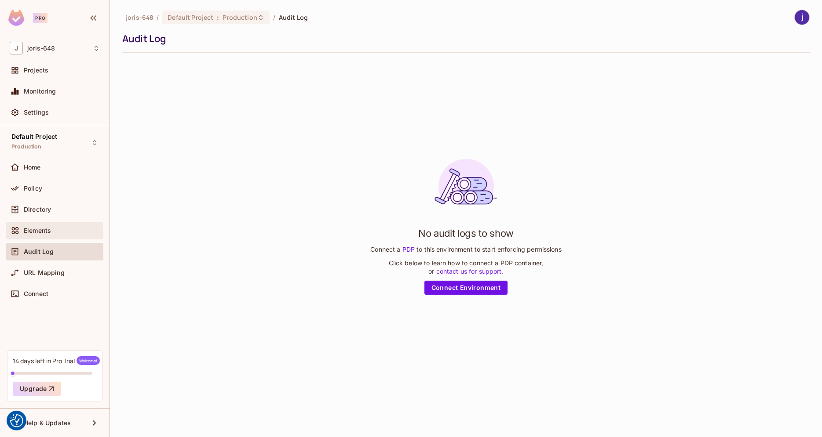
click at [79, 238] on div "Elements" at bounding box center [54, 231] width 97 height 18
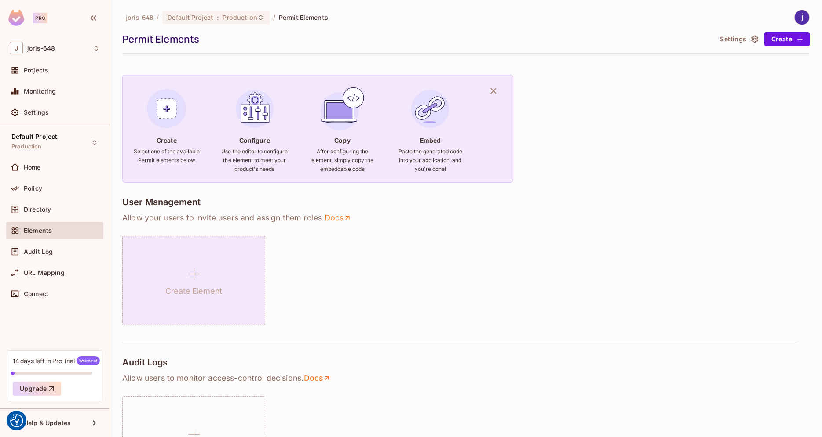
click at [189, 294] on h1 "Create Element" at bounding box center [193, 291] width 57 height 13
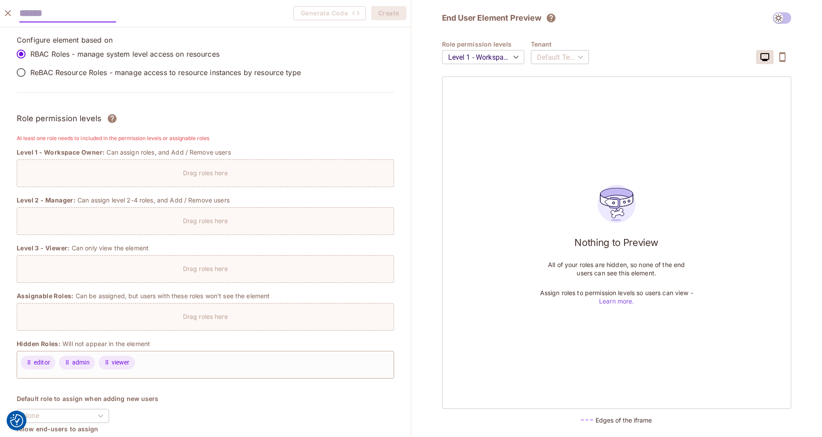
click at [149, 178] on div "Drag roles here" at bounding box center [205, 174] width 377 height 28
click at [512, 58] on body "We use cookies to enhance your browsing experience, serve personalized ads or c…" at bounding box center [411, 218] width 822 height 437
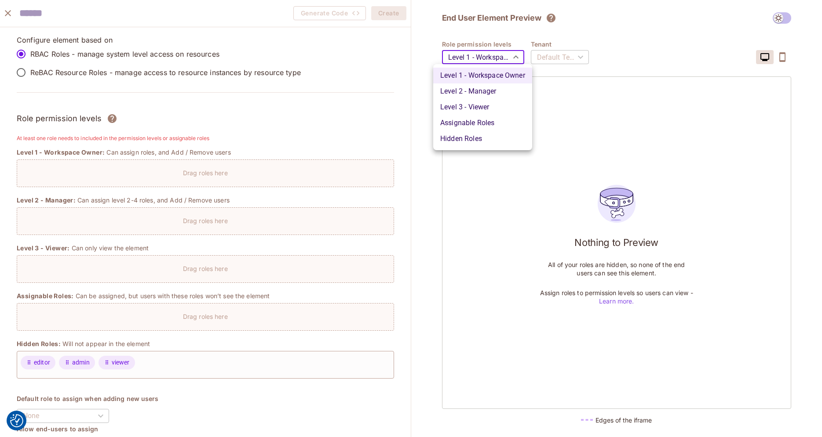
click at [542, 55] on div at bounding box center [411, 218] width 822 height 437
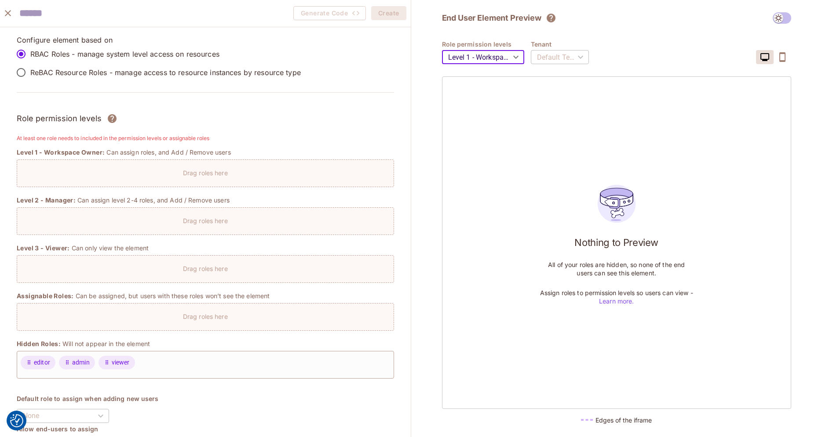
click at [497, 60] on body "We use cookies to enhance your browsing experience, serve personalized ads or c…" at bounding box center [411, 218] width 822 height 437
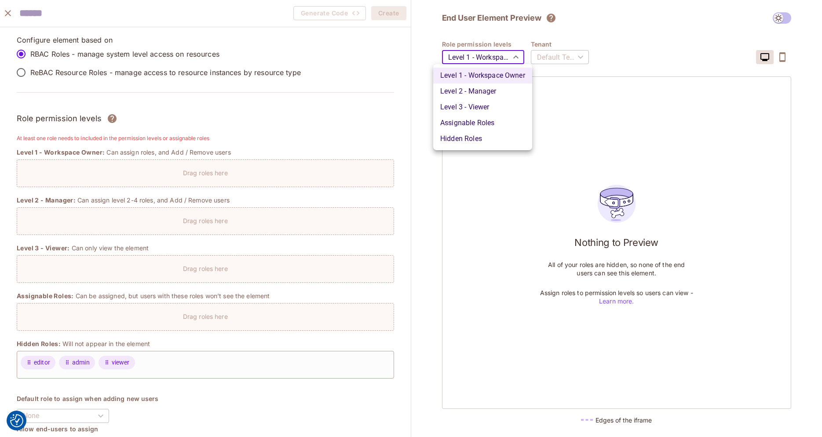
drag, startPoint x: 576, startPoint y: 200, endPoint x: 604, endPoint y: 194, distance: 27.9
click at [578, 203] on div at bounding box center [411, 218] width 822 height 437
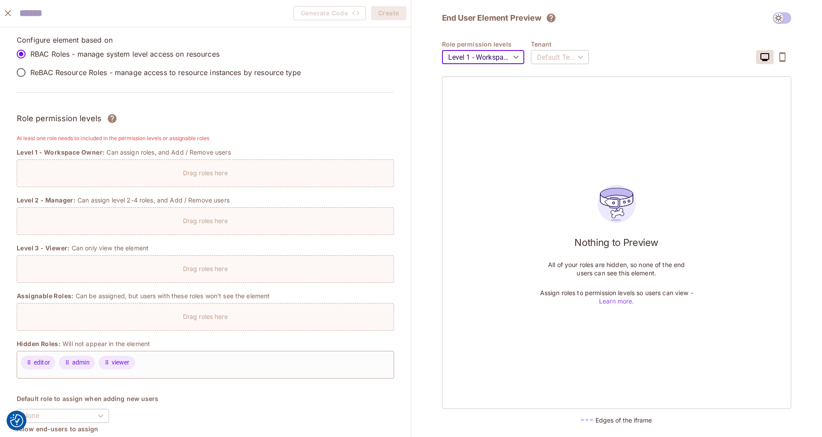
click at [784, 52] on div "Role permission levels Level 1 - Workspace Owner ******* ​ Tenant Default Tenan…" at bounding box center [617, 52] width 350 height 24
click at [782, 58] on icon "button" at bounding box center [782, 57] width 11 height 11
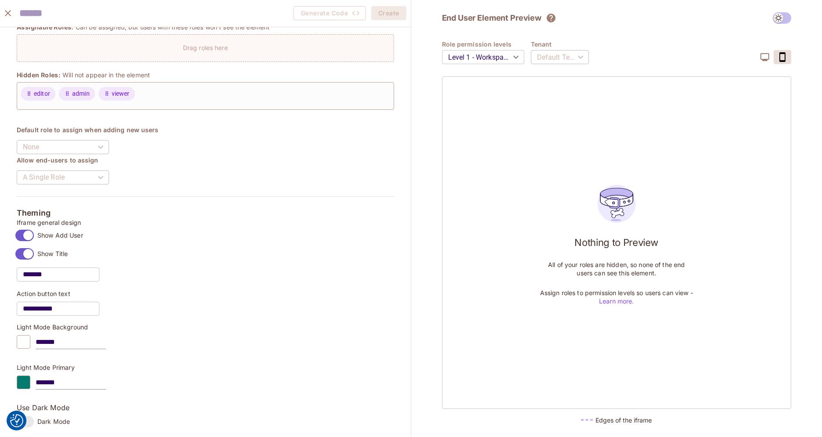
scroll to position [146, 0]
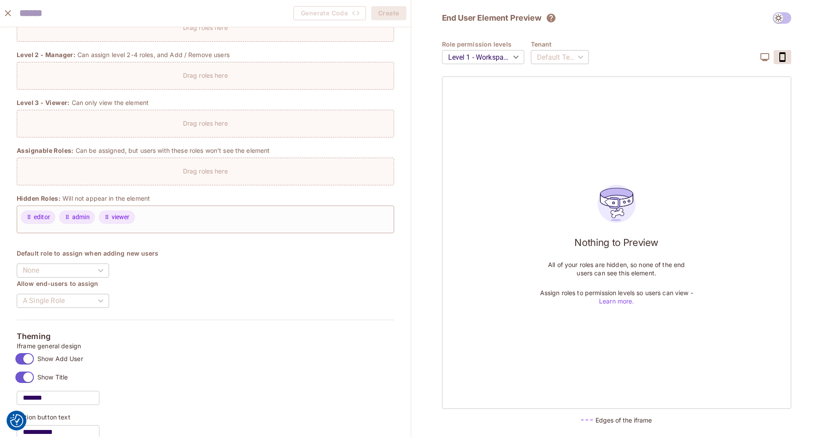
click at [7, 18] on icon "close" at bounding box center [8, 13] width 11 height 11
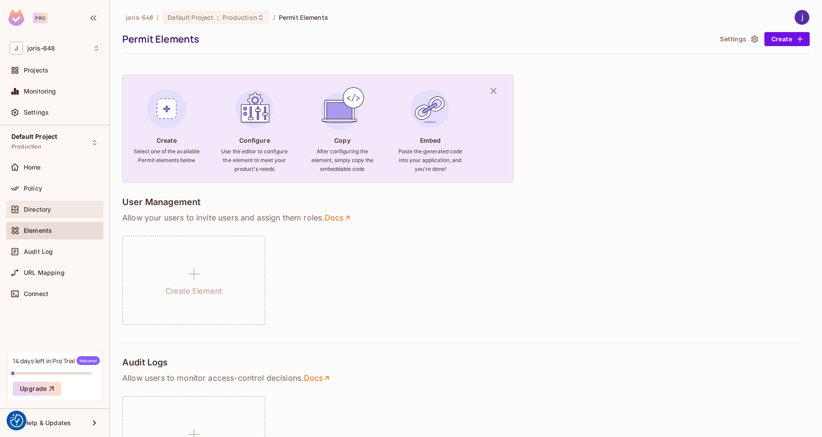
click at [21, 209] on div at bounding box center [17, 209] width 14 height 11
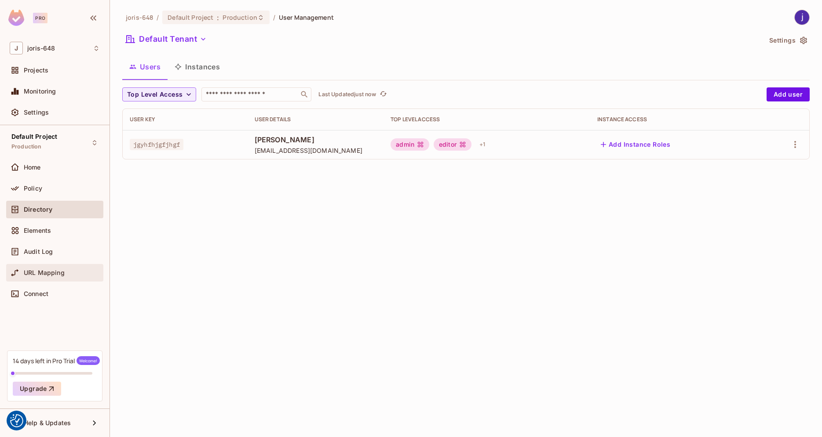
click at [55, 273] on span "URL Mapping" at bounding box center [44, 272] width 41 height 7
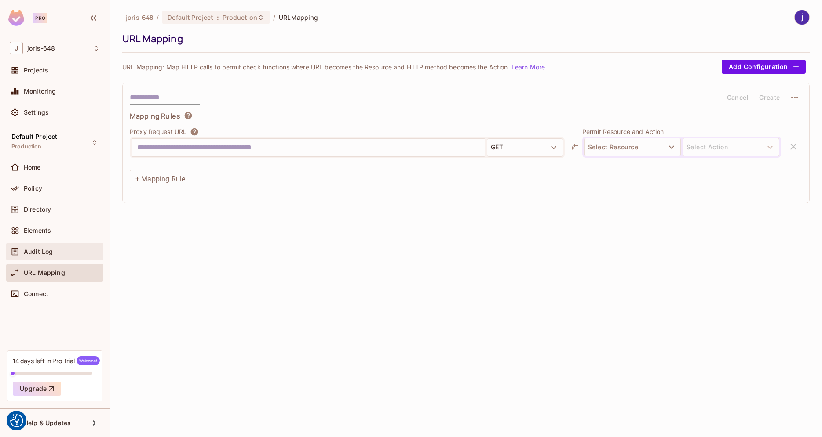
click at [62, 249] on div "Audit Log" at bounding box center [62, 251] width 76 height 7
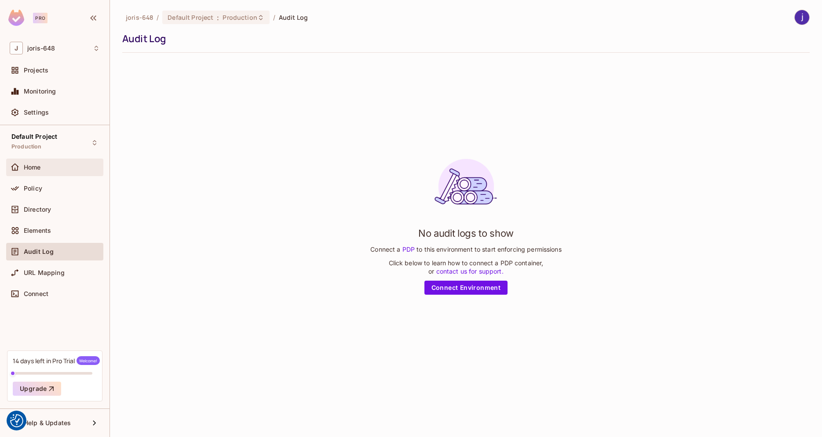
click at [61, 171] on div "Home" at bounding box center [55, 167] width 90 height 11
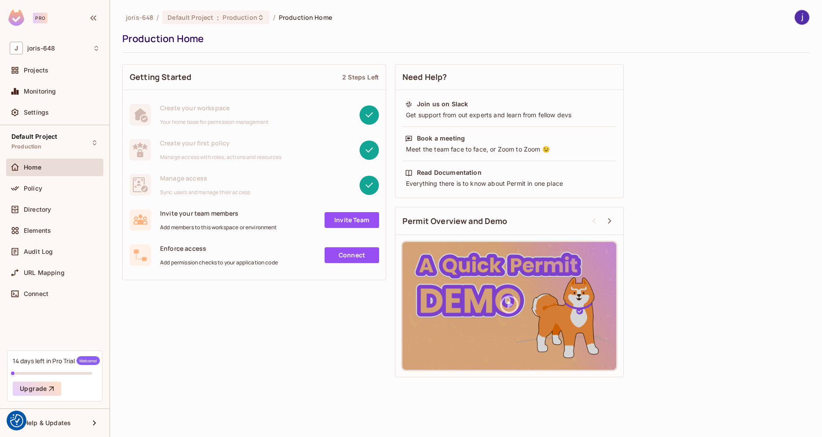
click at [342, 260] on link "Connect" at bounding box center [351, 256] width 55 height 16
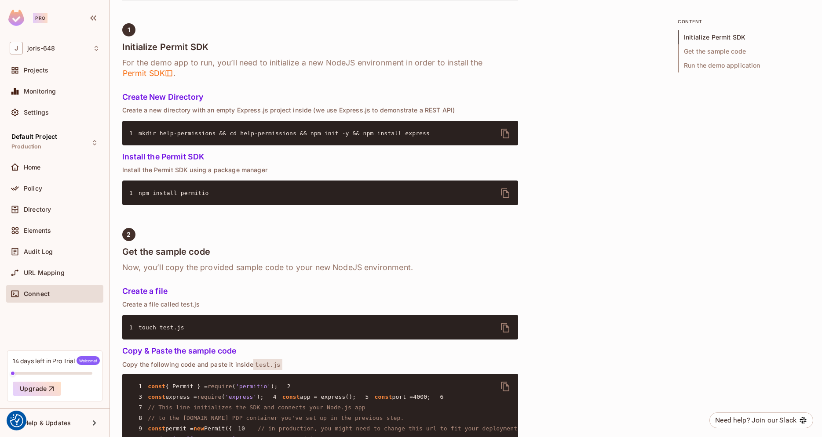
scroll to position [451, 0]
